Goal: Task Accomplishment & Management: Manage account settings

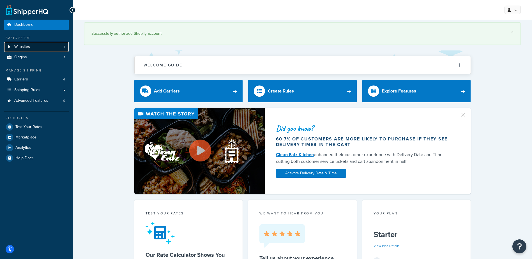
click at [23, 45] on span "Websites" at bounding box center [22, 47] width 16 height 5
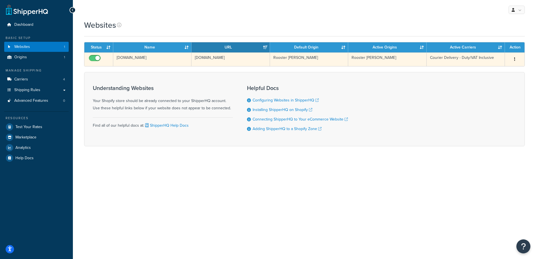
click at [458, 57] on td "Courier Delivery - Duty/VAT Inclusive" at bounding box center [466, 59] width 78 height 14
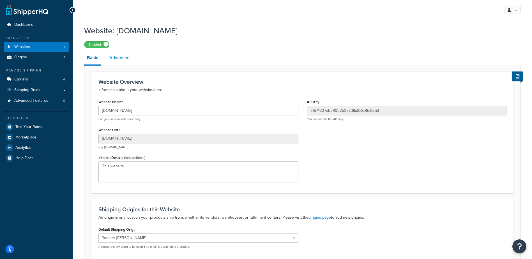
click at [126, 57] on link "Advanced" at bounding box center [120, 57] width 26 height 13
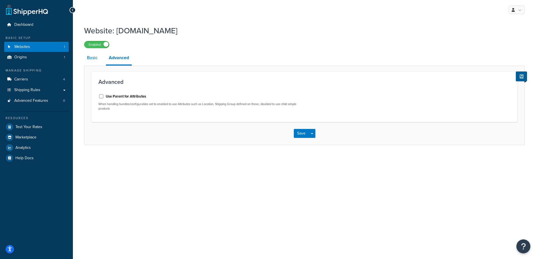
click at [88, 59] on link "Basic" at bounding box center [92, 57] width 16 height 13
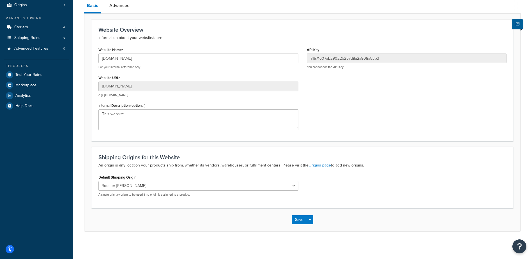
scroll to position [53, 0]
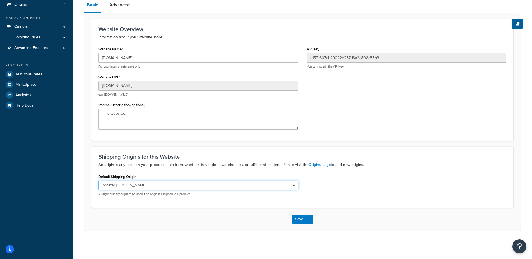
click at [247, 188] on select "Rooster [PERSON_NAME]" at bounding box center [198, 186] width 200 height 10
click at [247, 187] on select "Rooster [PERSON_NAME]" at bounding box center [198, 186] width 200 height 10
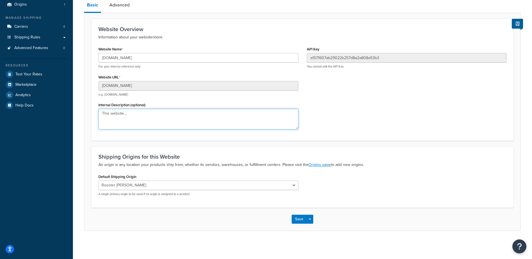
click at [191, 119] on textarea "This website..." at bounding box center [198, 119] width 200 height 21
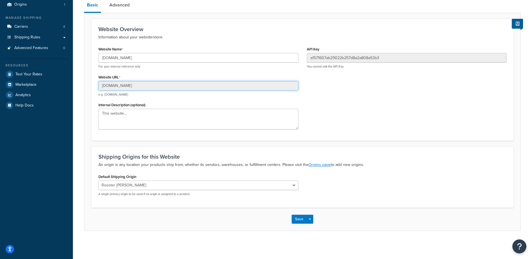
click at [198, 87] on input "[DOMAIN_NAME]" at bounding box center [198, 86] width 200 height 10
click at [456, 124] on div "Website Name rooster-sailing-eu-and-row.myshopify.com For your internal referen…" at bounding box center [302, 89] width 416 height 89
click at [303, 219] on button "Save" at bounding box center [299, 219] width 15 height 9
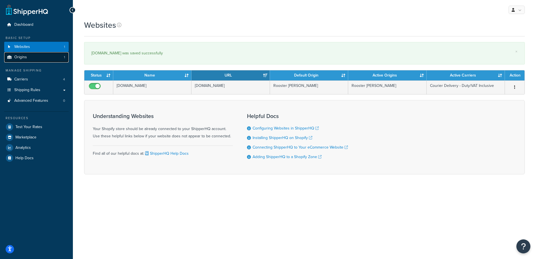
click at [18, 58] on span "Origins" at bounding box center [20, 57] width 13 height 5
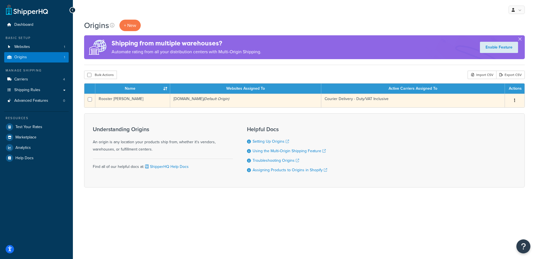
click at [458, 101] on td "Courier Delivery - Duty/VAT Inclusive" at bounding box center [413, 101] width 184 height 14
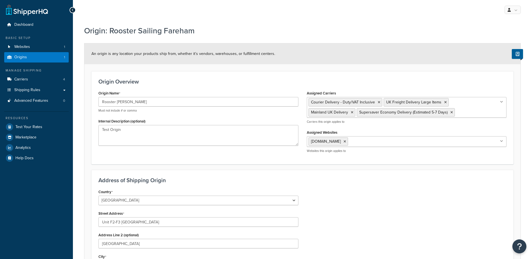
select select "1226"
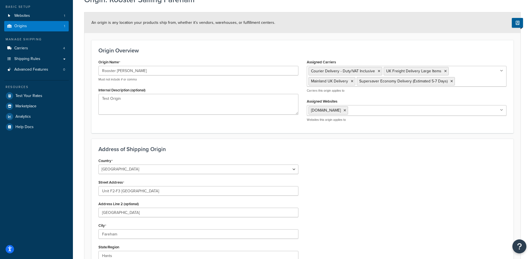
scroll to position [4, 0]
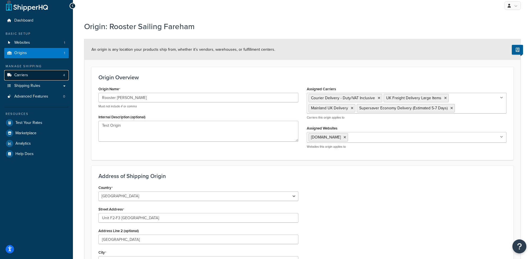
click at [43, 73] on link "Carriers 4" at bounding box center [36, 75] width 65 height 10
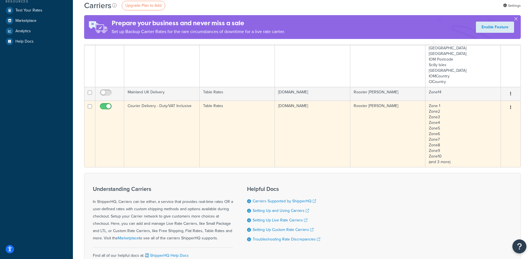
scroll to position [84, 0]
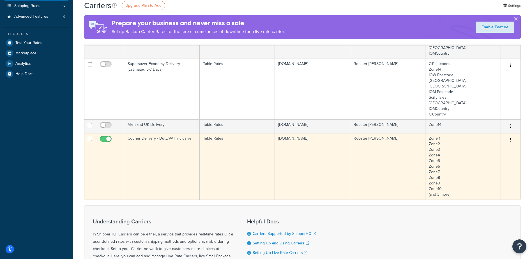
click at [510, 140] on button "button" at bounding box center [511, 140] width 8 height 9
click at [476, 151] on link "Edit" at bounding box center [488, 153] width 44 height 11
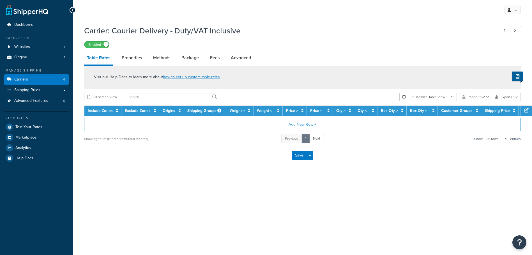
select select "25"
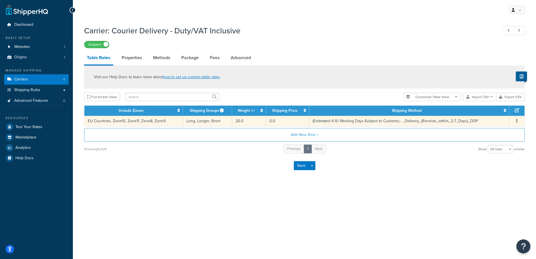
click at [365, 122] on td "(Estimated 4-10 Working Days-Subject to Customs) - _Delivery_(Receive_within_2-…" at bounding box center [409, 121] width 200 height 10
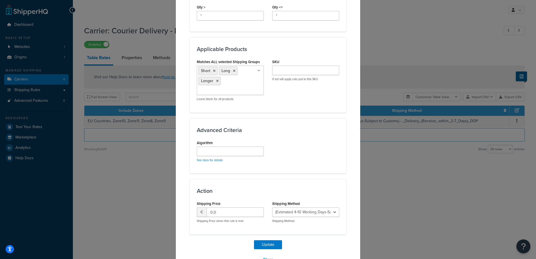
scroll to position [308, 0]
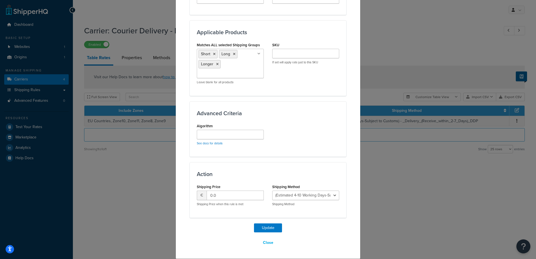
click at [216, 65] on icon at bounding box center [217, 64] width 3 height 3
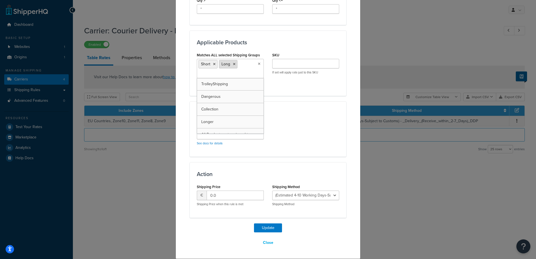
click at [233, 64] on icon at bounding box center [234, 64] width 3 height 3
click at [261, 227] on button "Update" at bounding box center [268, 228] width 28 height 9
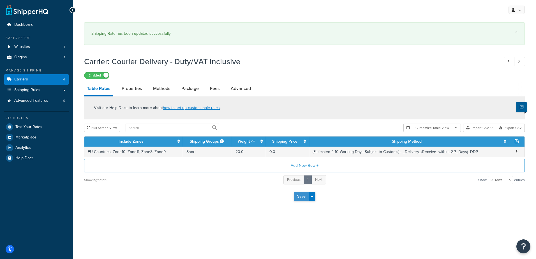
click at [294, 196] on button "Save" at bounding box center [301, 196] width 15 height 9
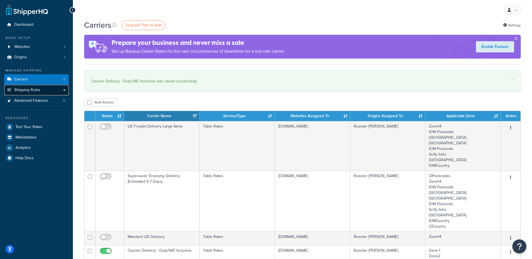
click at [38, 91] on span "Shipping Rules" at bounding box center [27, 90] width 26 height 5
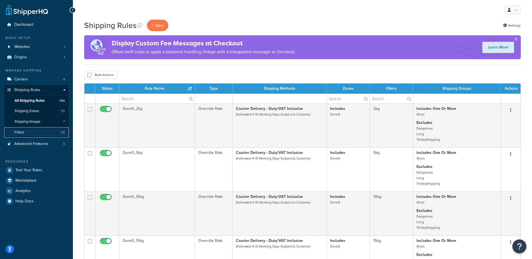
click at [45, 132] on link "Filters 23" at bounding box center [36, 132] width 65 height 10
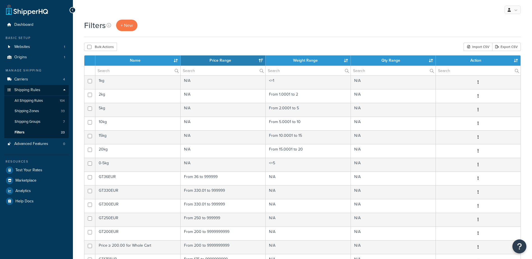
select select "15"
click at [42, 122] on link "Shipping Groups 7" at bounding box center [36, 122] width 65 height 10
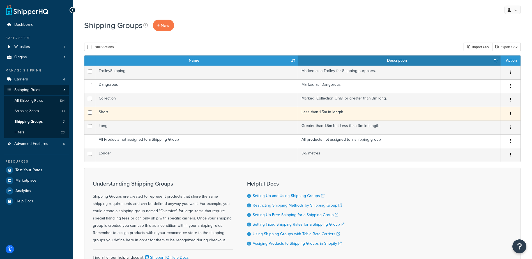
click at [438, 113] on td "Less than 1.5m in length." at bounding box center [399, 114] width 203 height 14
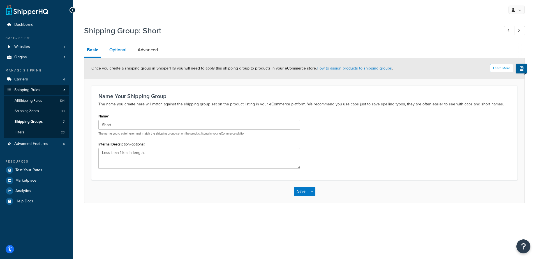
drag, startPoint x: 112, startPoint y: 48, endPoint x: 126, endPoint y: 48, distance: 14.0
click at [112, 48] on link "Optional" at bounding box center [118, 49] width 23 height 13
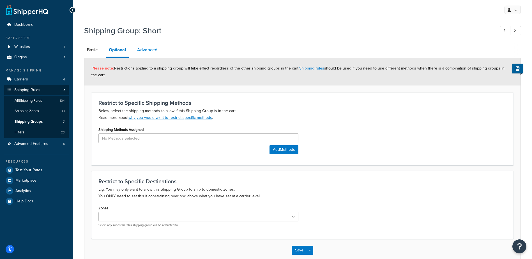
click at [150, 51] on link "Advanced" at bounding box center [147, 49] width 26 height 13
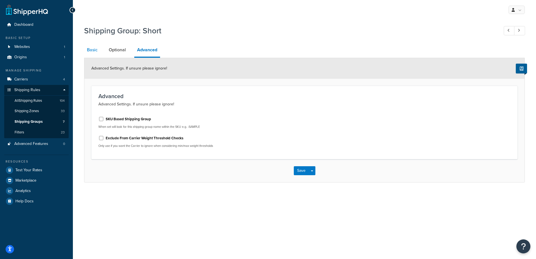
click at [98, 46] on link "Basic" at bounding box center [92, 49] width 16 height 13
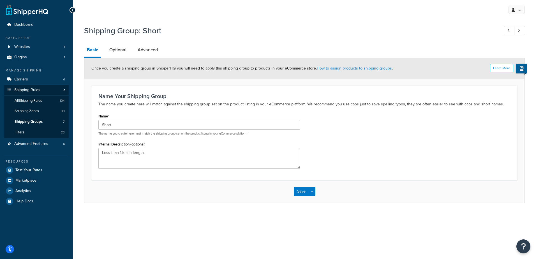
click at [129, 54] on li "Optional" at bounding box center [121, 49] width 28 height 13
click at [125, 50] on link "Optional" at bounding box center [118, 49] width 23 height 13
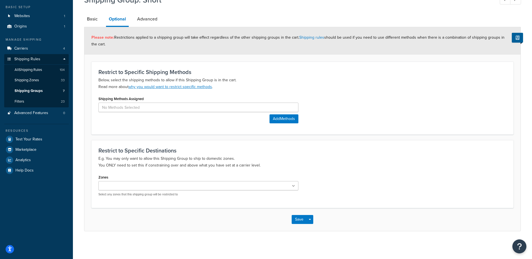
scroll to position [31, 0]
click at [24, 70] on span "All Shipping Rules" at bounding box center [28, 69] width 27 height 5
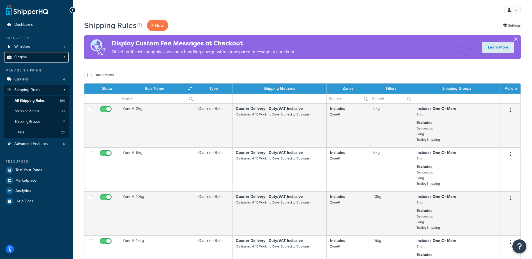
click at [43, 58] on link "Origins 1" at bounding box center [36, 57] width 65 height 10
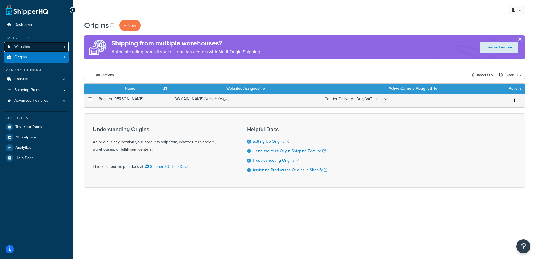
click at [36, 50] on link "Websites 1" at bounding box center [36, 47] width 65 height 10
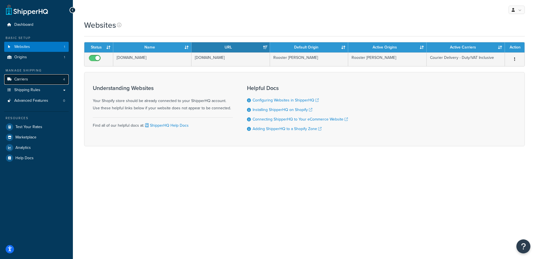
click at [43, 80] on link "Carriers 4" at bounding box center [36, 79] width 65 height 10
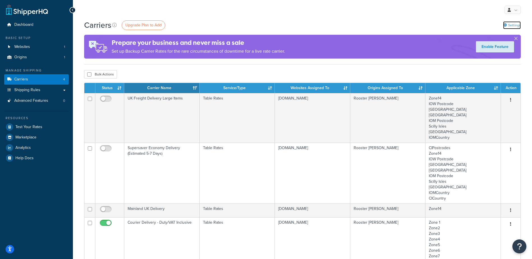
click at [513, 24] on link "Settings" at bounding box center [512, 25] width 18 height 8
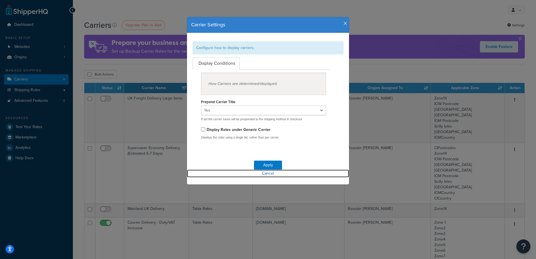
click at [269, 173] on link "Cancel" at bounding box center [268, 174] width 162 height 8
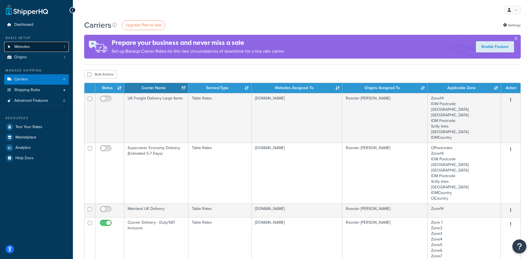
click at [29, 47] on span "Websites" at bounding box center [22, 47] width 16 height 5
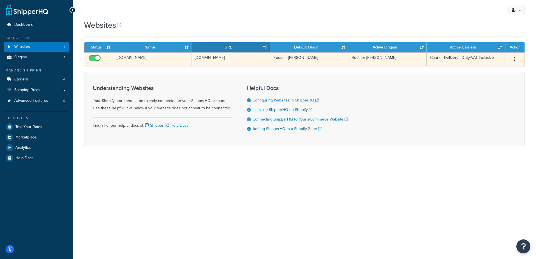
click at [96, 60] on input "checkbox" at bounding box center [95, 59] width 15 height 7
click at [97, 60] on input "checkbox" at bounding box center [95, 59] width 15 height 7
checkbox input "true"
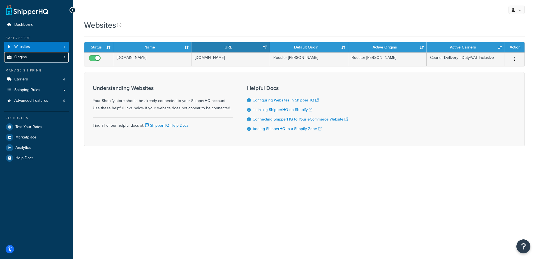
click at [31, 56] on link "Origins 1" at bounding box center [36, 57] width 65 height 10
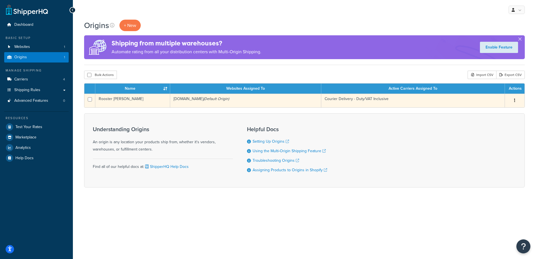
click at [231, 99] on td "rooster-sailing-eu-and-row.myshopify.com (Default Origin)" at bounding box center [245, 101] width 151 height 14
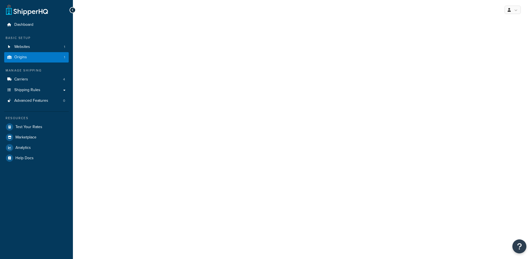
select select "1226"
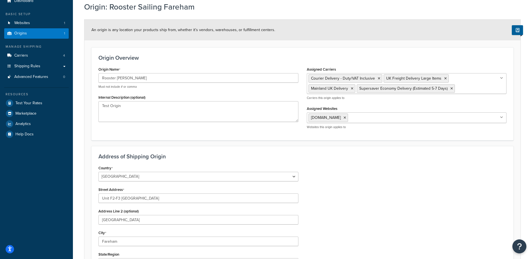
scroll to position [56, 0]
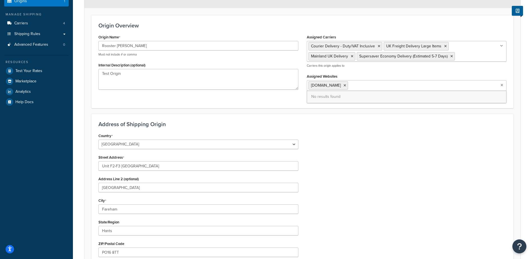
click at [495, 87] on ul "[DOMAIN_NAME]" at bounding box center [407, 85] width 200 height 11
click at [502, 85] on icon at bounding box center [502, 85] width 3 height 3
click at [387, 154] on div "Country [GEOGRAPHIC_DATA] [GEOGRAPHIC_DATA] [GEOGRAPHIC_DATA] [GEOGRAPHIC_DATA]…" at bounding box center [302, 224] width 416 height 185
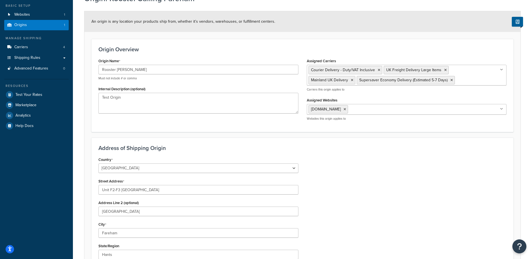
scroll to position [0, 0]
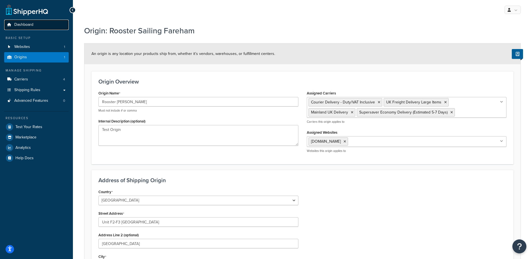
click at [44, 22] on link "Dashboard" at bounding box center [36, 25] width 65 height 10
